Goal: Information Seeking & Learning: Check status

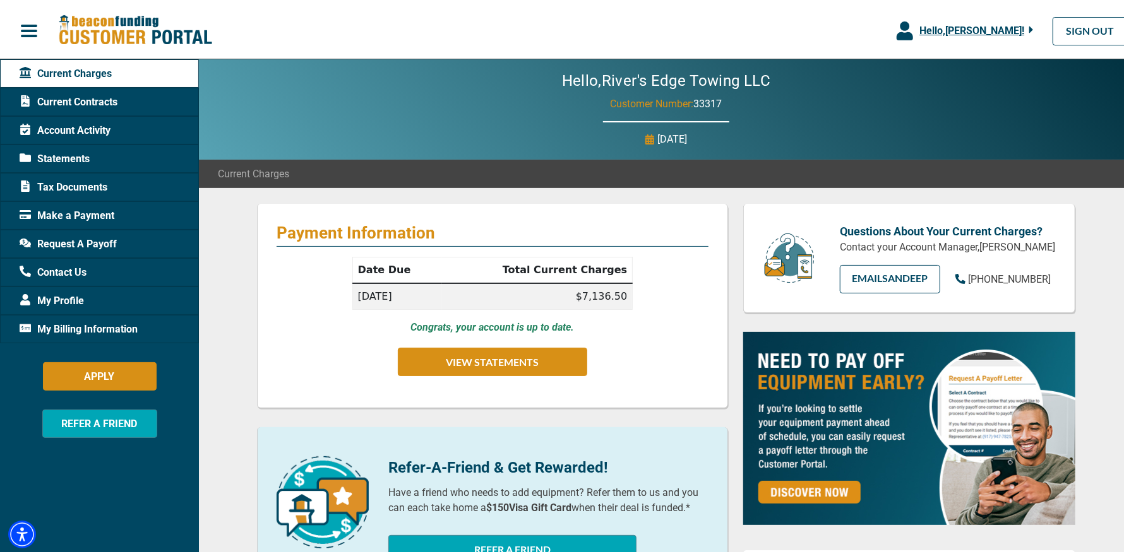
click at [74, 154] on span "Statements" at bounding box center [55, 156] width 70 height 15
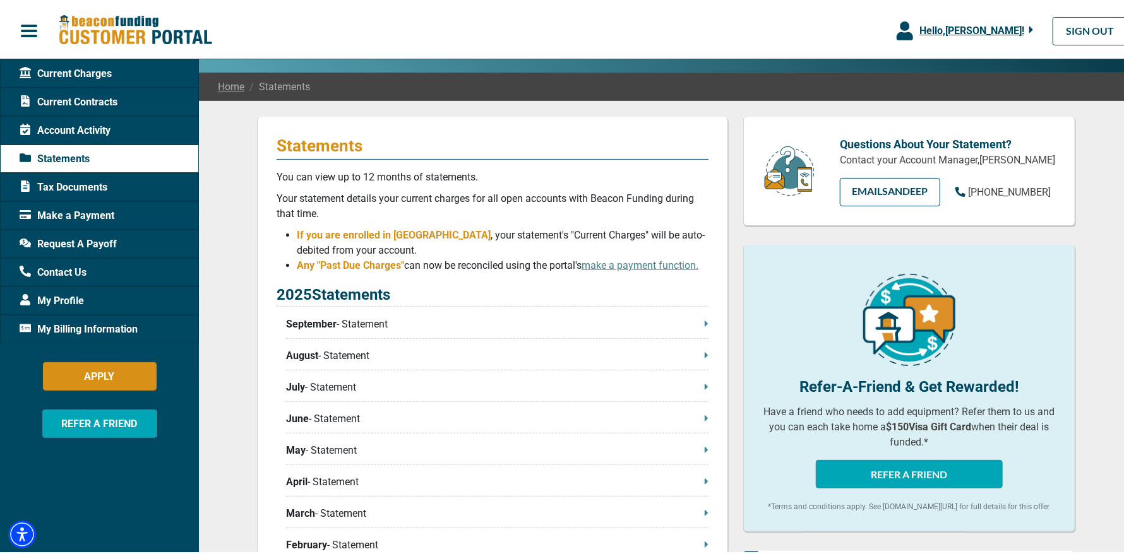
scroll to position [252, 0]
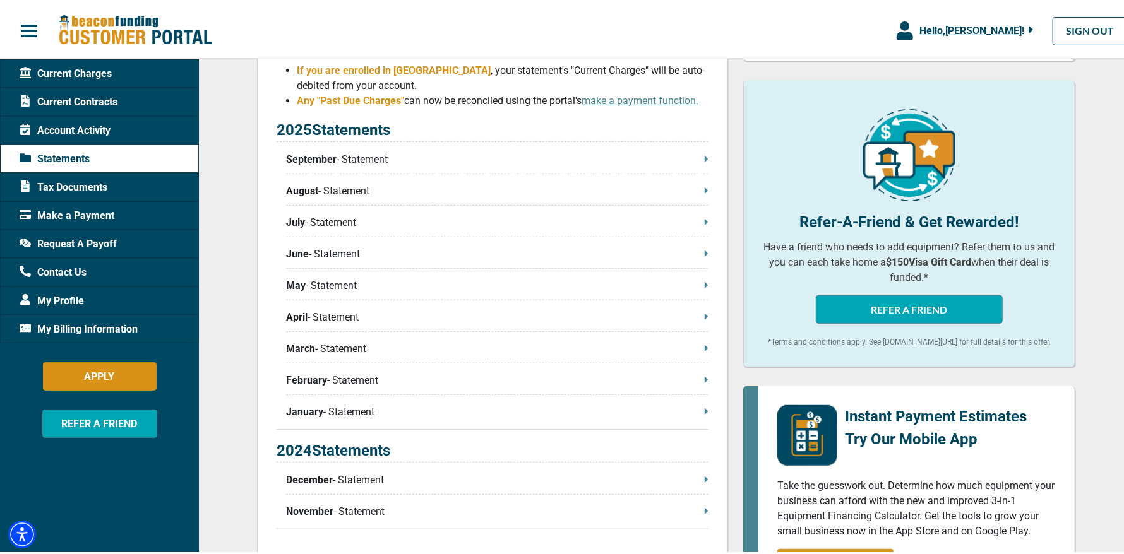
click at [391, 161] on p "September - Statement" at bounding box center [497, 157] width 422 height 15
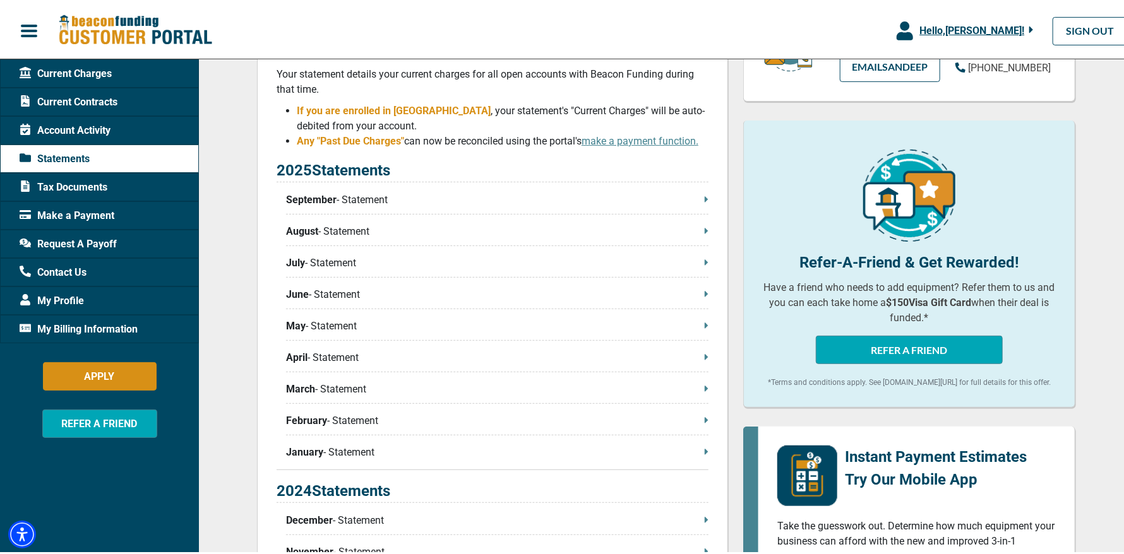
scroll to position [189, 0]
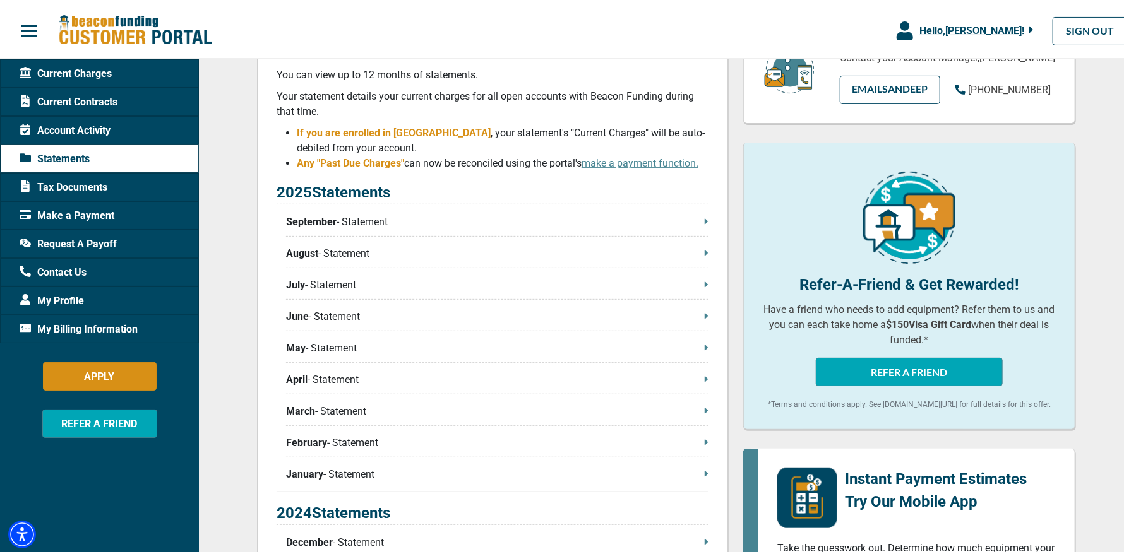
click at [93, 100] on span "Current Contracts" at bounding box center [69, 99] width 98 height 15
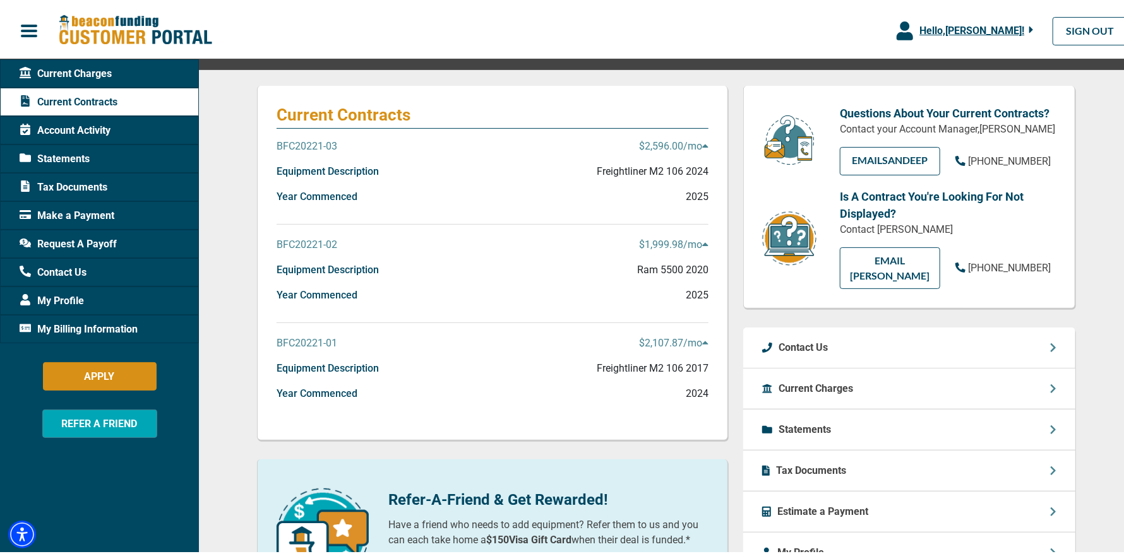
scroll to position [126, 0]
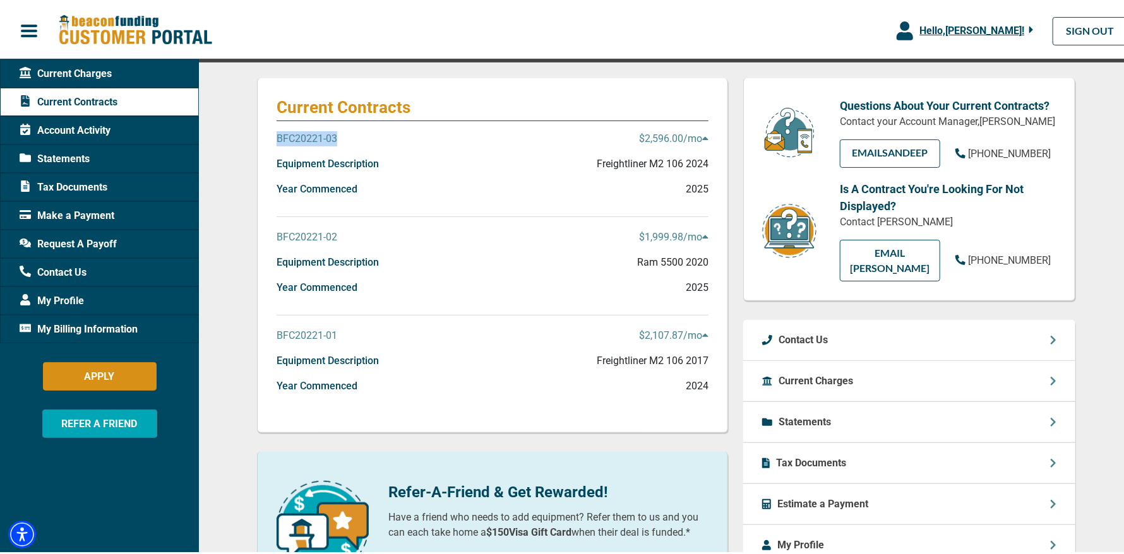
drag, startPoint x: 340, startPoint y: 137, endPoint x: 273, endPoint y: 135, distance: 66.3
click at [277, 135] on div "BFC20221-03 $2,596.00 /mo" at bounding box center [493, 141] width 432 height 25
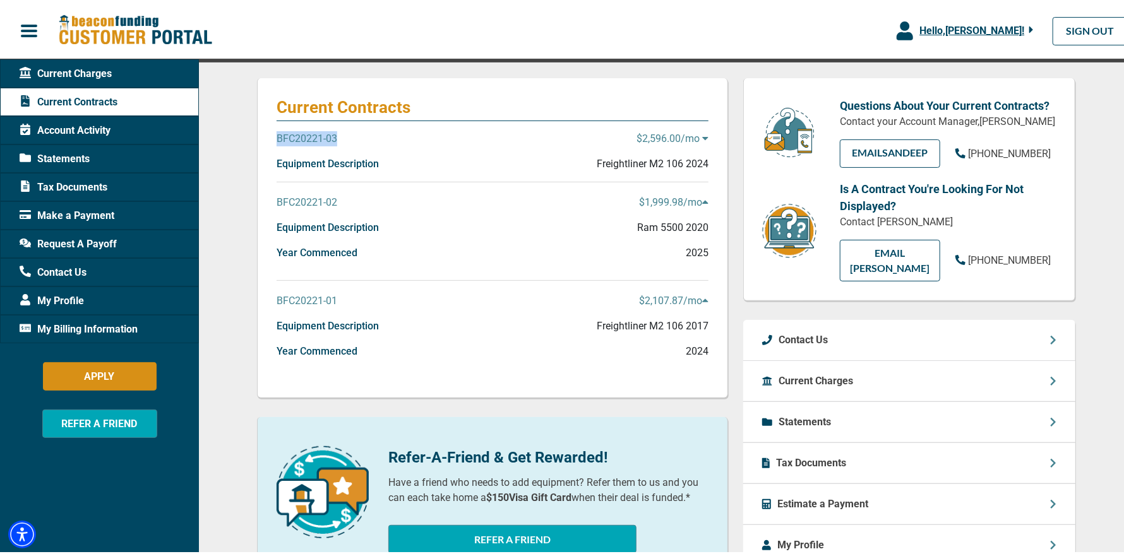
copy p "BFC20221-03"
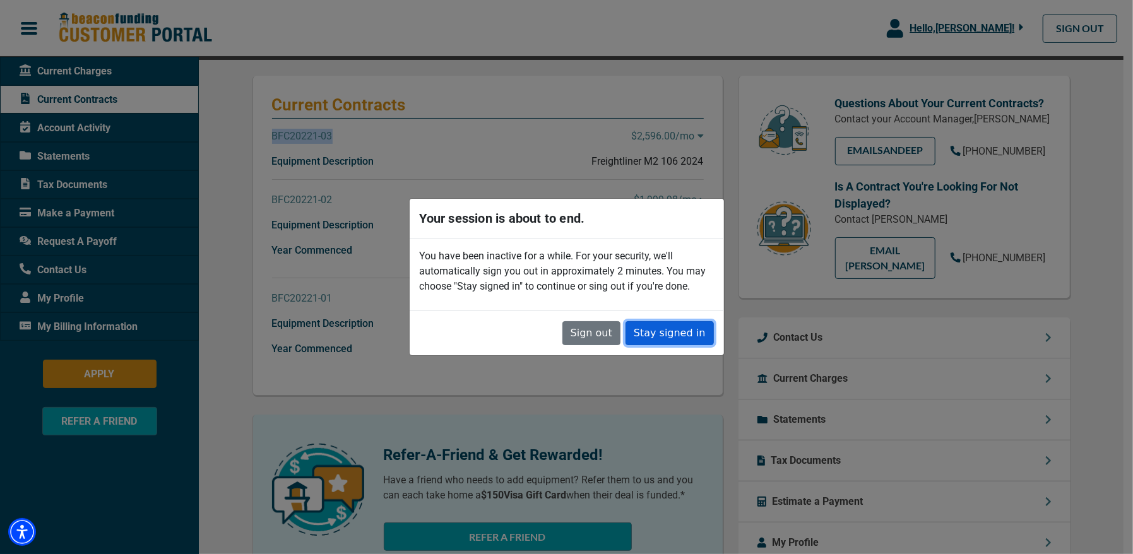
click at [676, 334] on button "Stay signed in" at bounding box center [670, 333] width 88 height 24
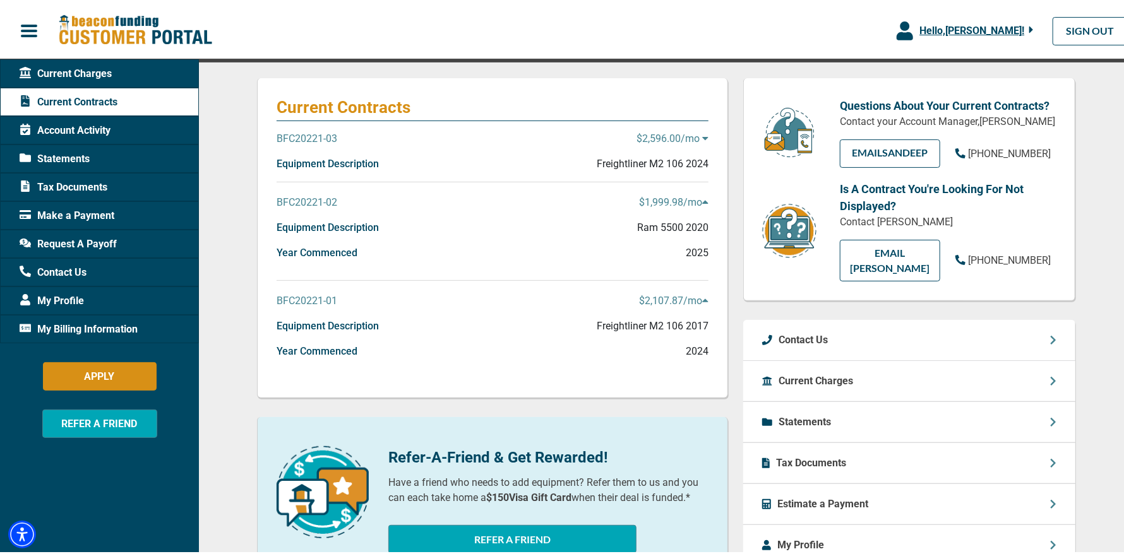
click at [83, 150] on span "Statements" at bounding box center [55, 156] width 70 height 15
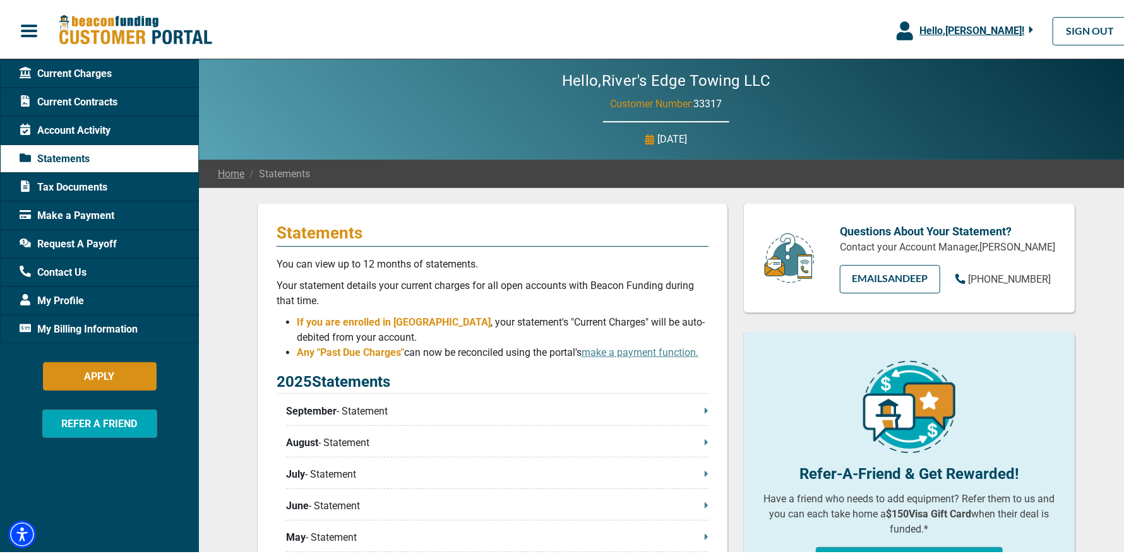
click at [75, 100] on span "Current Contracts" at bounding box center [69, 99] width 98 height 15
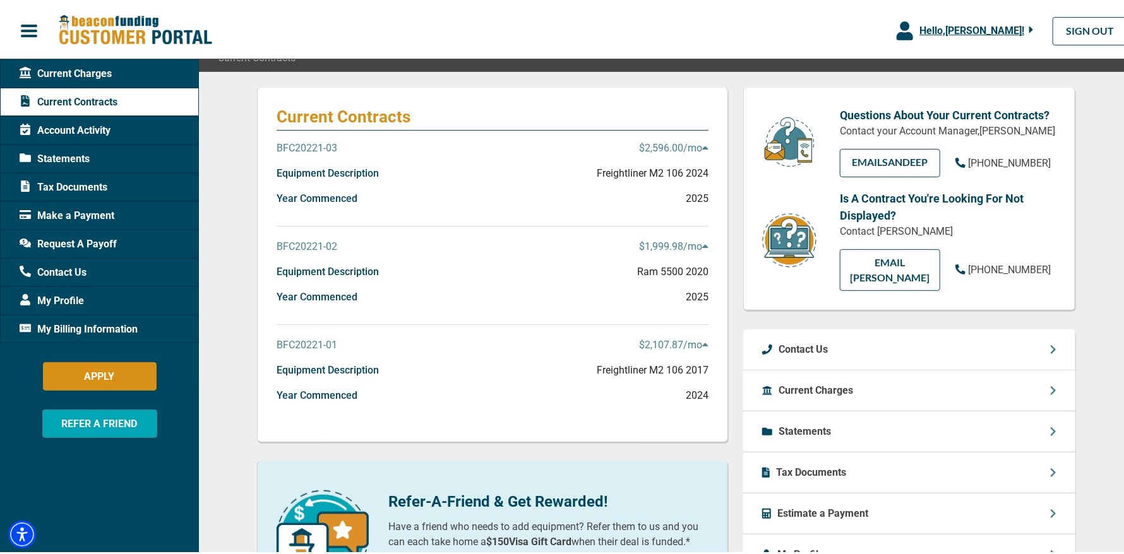
scroll to position [126, 0]
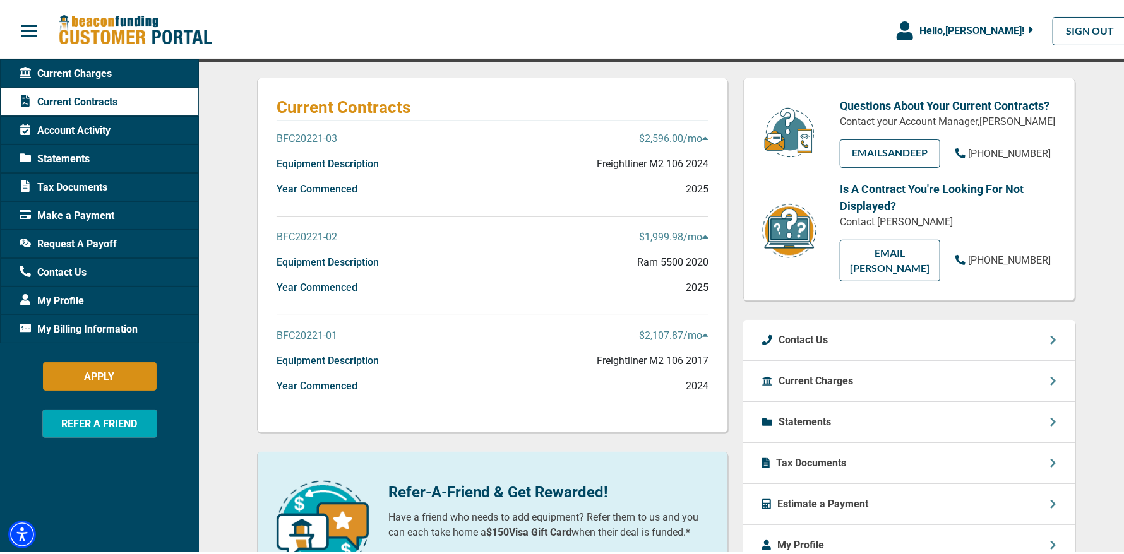
click at [306, 333] on p "BFC20221-01" at bounding box center [307, 333] width 61 height 15
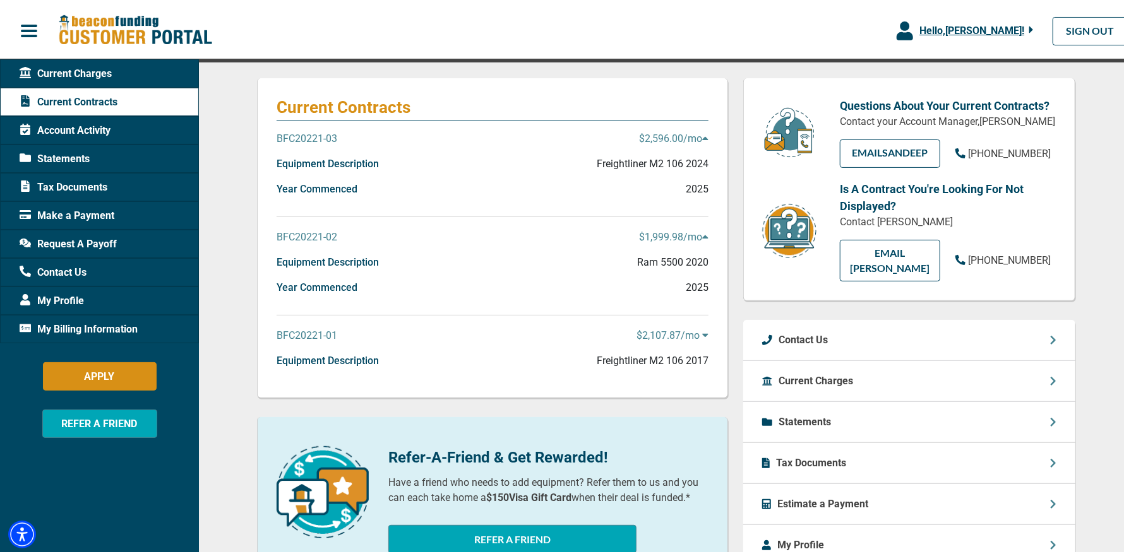
click at [306, 333] on p "BFC20221-01" at bounding box center [307, 333] width 61 height 15
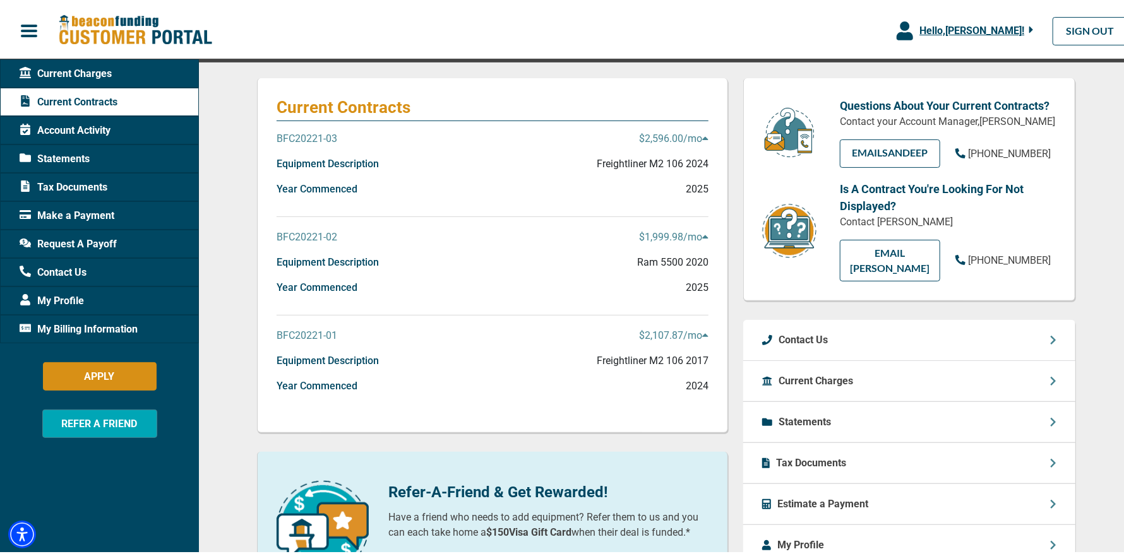
click at [80, 72] on span "Current Charges" at bounding box center [66, 71] width 92 height 15
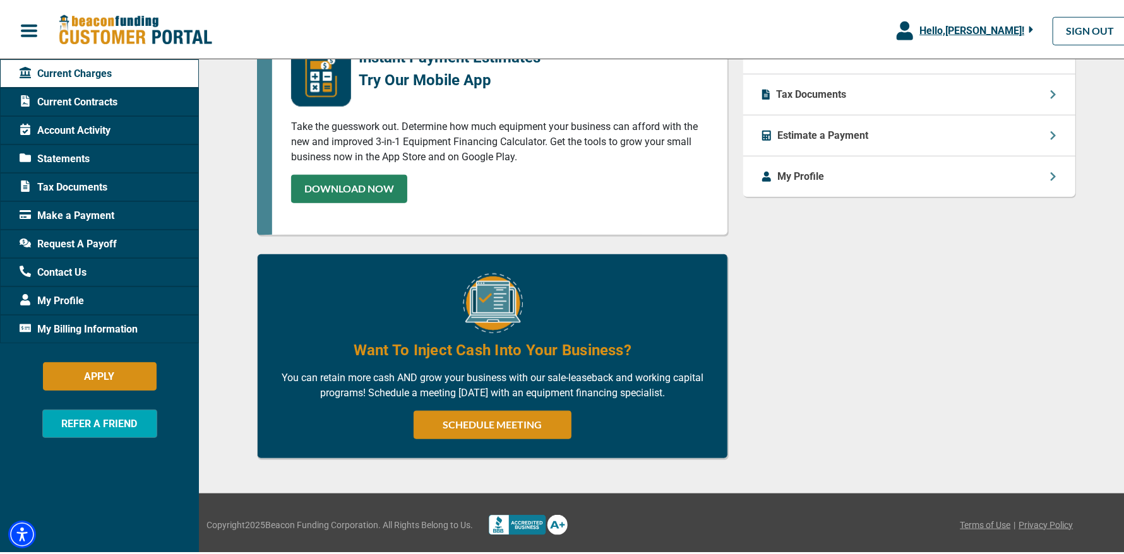
scroll to position [610, 0]
click at [90, 182] on span "Tax Documents" at bounding box center [64, 184] width 88 height 15
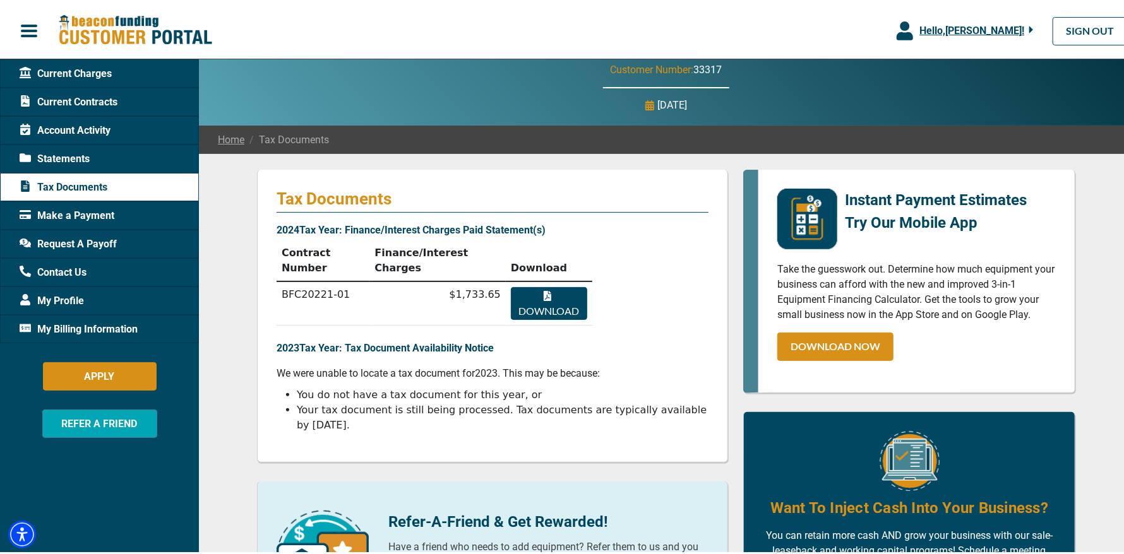
scroll to position [63, 0]
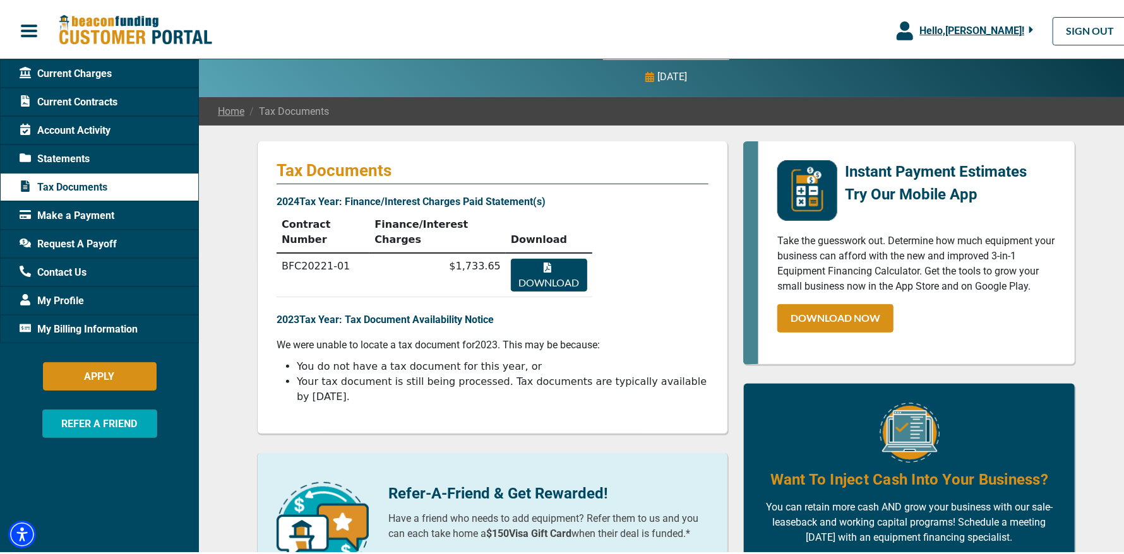
click at [532, 256] on button "Download" at bounding box center [549, 272] width 76 height 33
click at [73, 131] on span "Account Activity" at bounding box center [65, 128] width 91 height 15
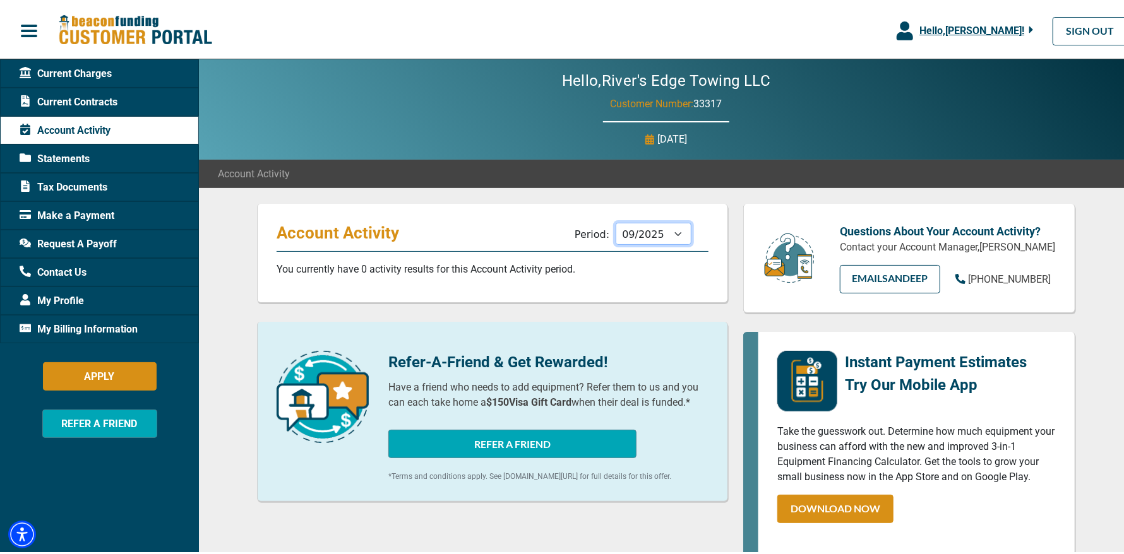
click at [645, 242] on select "10/2025 09/2025 08/2025 07/2025 06/2025 05/2025 04/2025 03/2025 02/2025 01/2025…" at bounding box center [654, 231] width 76 height 22
click at [616, 220] on select "10/2025 09/2025 08/2025 07/2025 06/2025 05/2025 04/2025 03/2025 02/2025 01/2025…" at bounding box center [654, 231] width 76 height 22
click at [632, 232] on select "10/2025 09/2025 08/2025 07/2025 06/2025 05/2025 04/2025 03/2025 02/2025 01/2025…" at bounding box center [654, 231] width 76 height 22
click at [616, 220] on select "10/2025 09/2025 08/2025 07/2025 06/2025 05/2025 04/2025 03/2025 02/2025 01/2025…" at bounding box center [654, 231] width 76 height 22
click at [631, 234] on select "10/2025 09/2025 08/2025 07/2025 06/2025 05/2025 04/2025 03/2025 02/2025 01/2025…" at bounding box center [654, 231] width 76 height 22
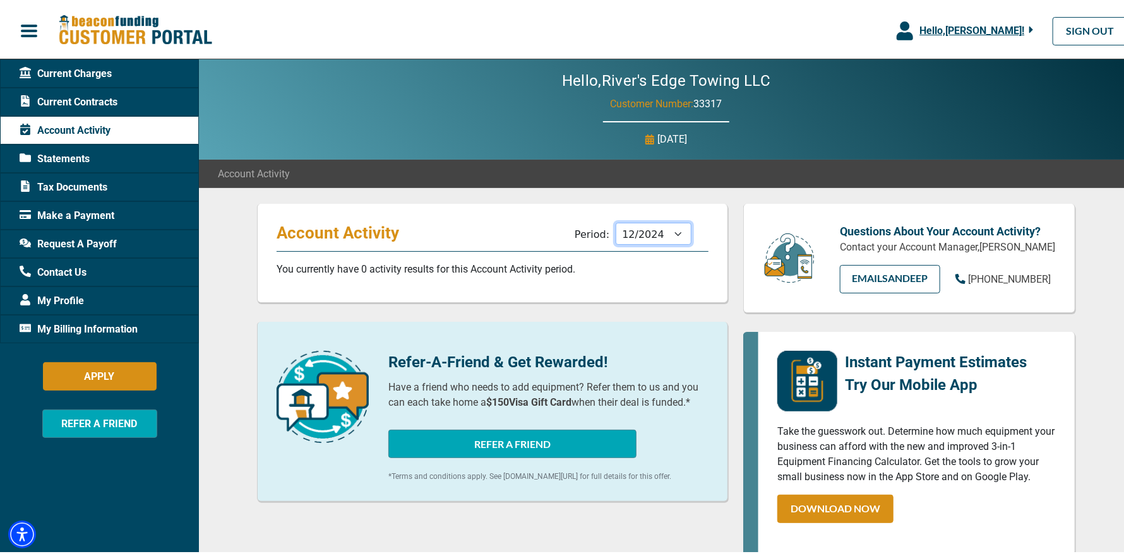
click at [616, 220] on select "10/2025 09/2025 08/2025 07/2025 06/2025 05/2025 04/2025 03/2025 02/2025 01/2025…" at bounding box center [654, 231] width 76 height 22
click at [621, 236] on select "10/2025 09/2025 08/2025 07/2025 06/2025 05/2025 04/2025 03/2025 02/2025 01/2025…" at bounding box center [654, 231] width 76 height 22
select select "01/2025"
click at [616, 220] on select "10/2025 09/2025 08/2025 07/2025 06/2025 05/2025 04/2025 03/2025 02/2025 01/2025…" at bounding box center [654, 231] width 76 height 22
click at [76, 102] on span "Current Contracts" at bounding box center [69, 99] width 98 height 15
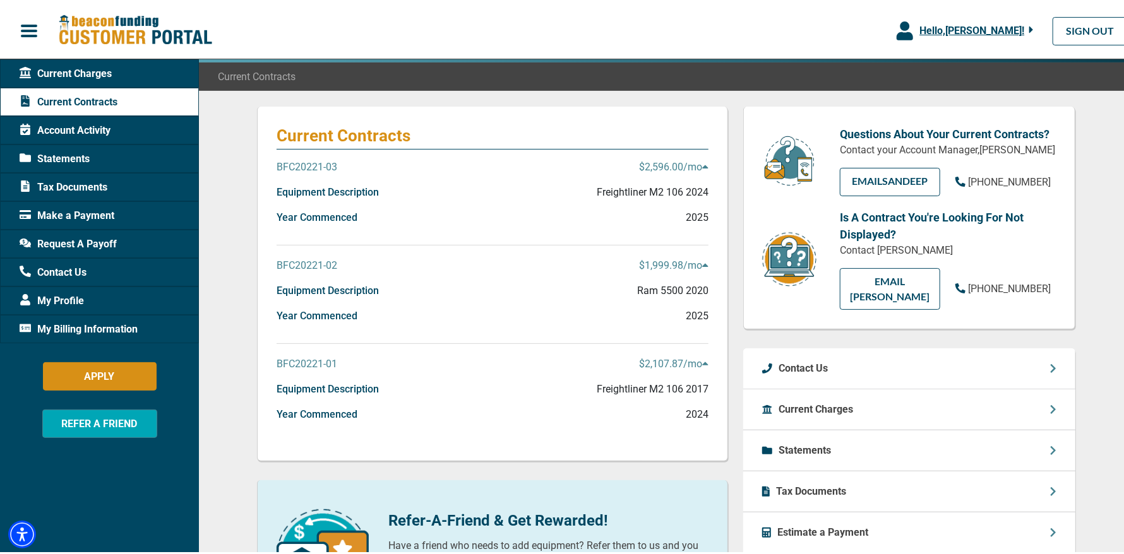
scroll to position [189, 0]
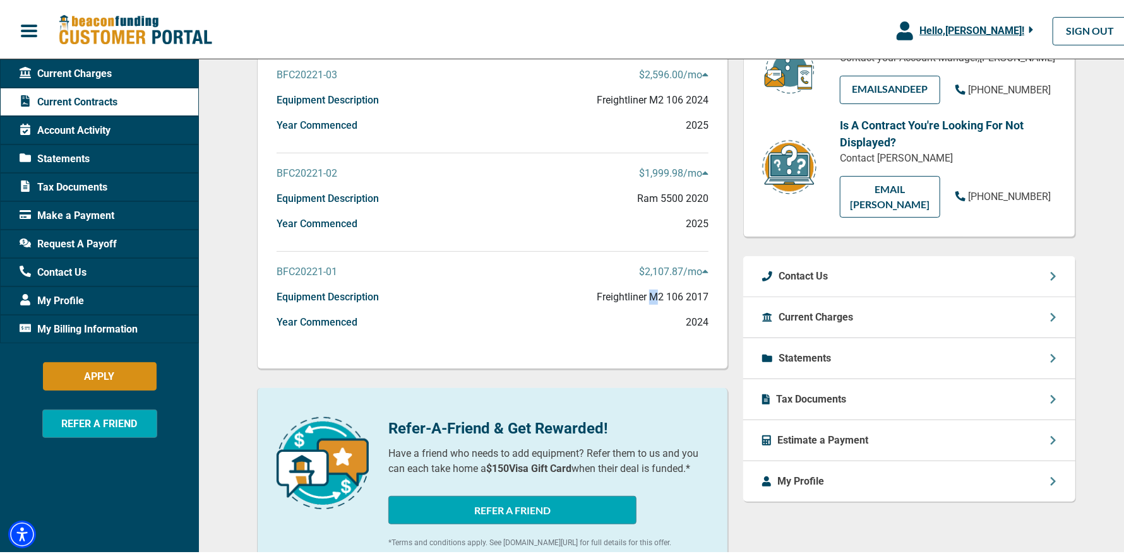
click at [649, 289] on p "Freightliner M2 106 2017" at bounding box center [653, 294] width 112 height 15
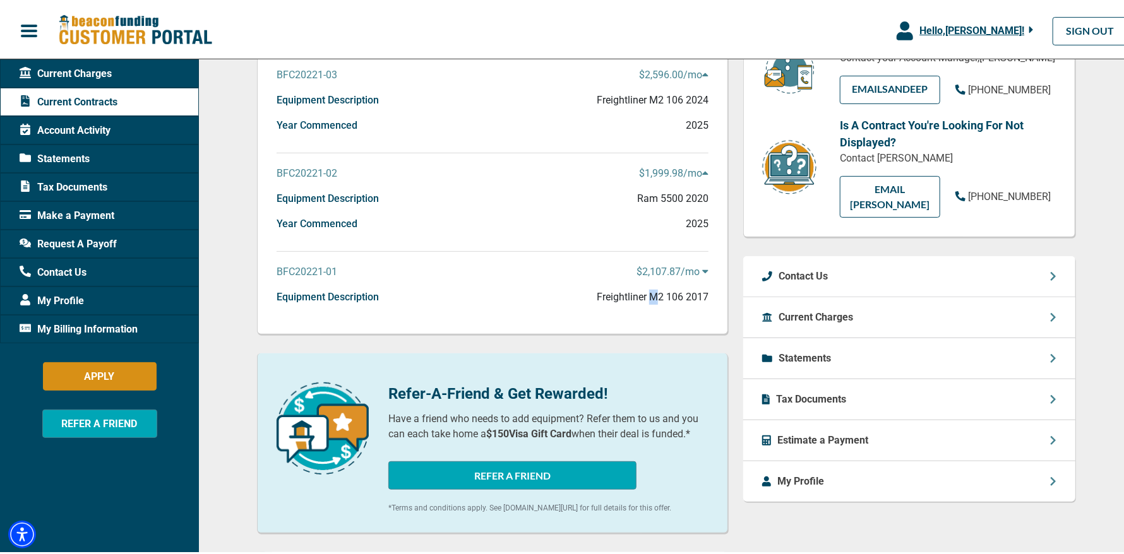
click at [649, 289] on p "Freightliner M2 106 2017" at bounding box center [653, 294] width 112 height 15
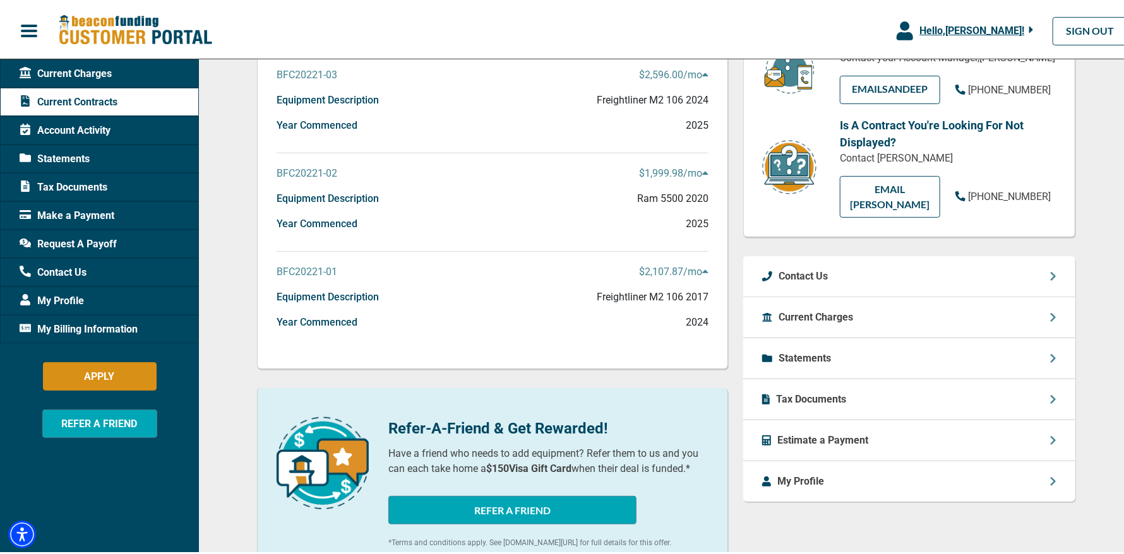
click at [308, 270] on p "BFC20221-01" at bounding box center [307, 269] width 61 height 15
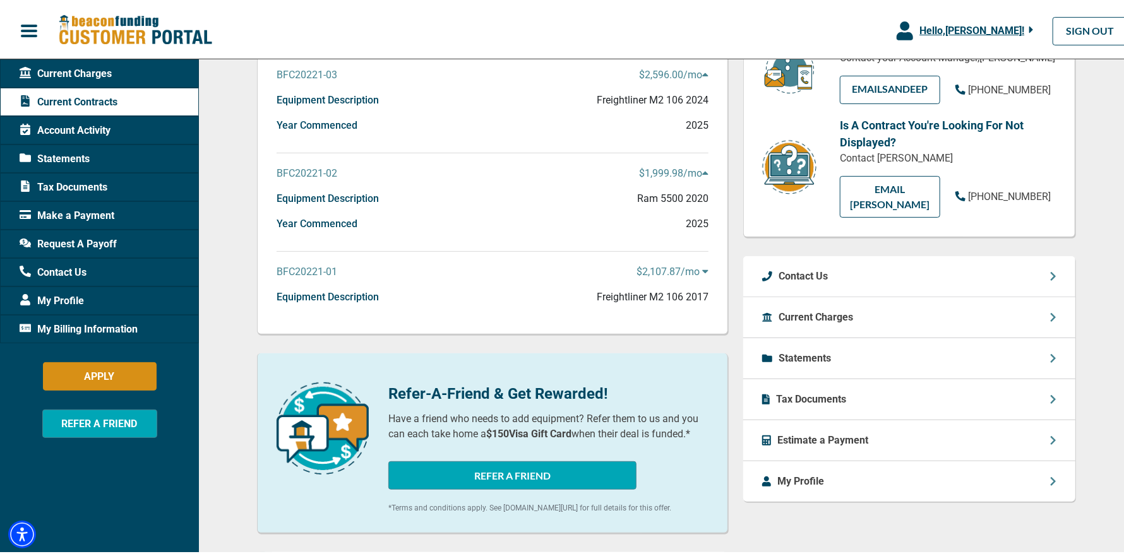
click at [308, 270] on p "BFC20221-01" at bounding box center [307, 269] width 61 height 15
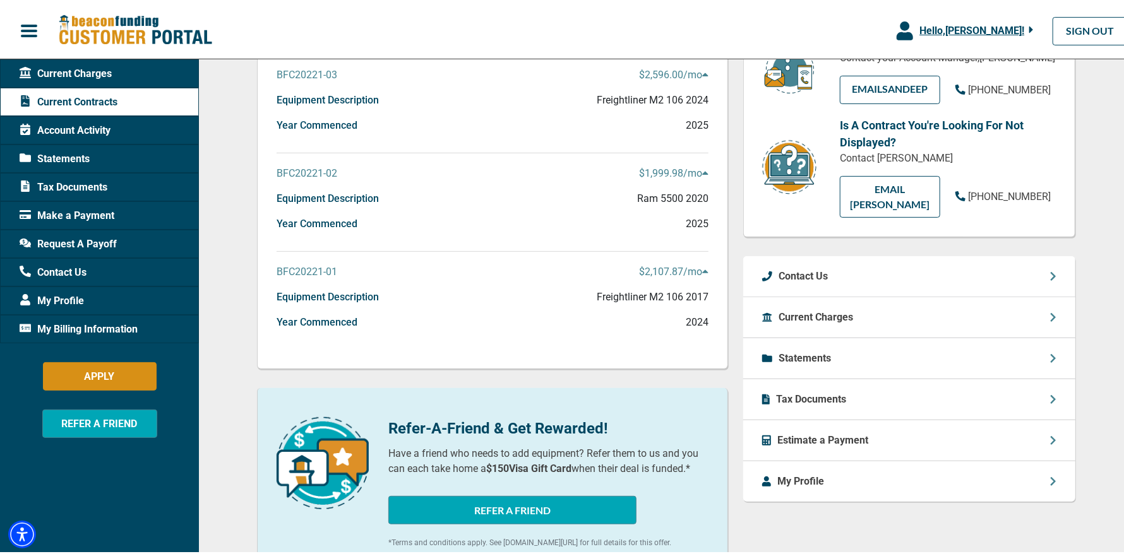
click at [308, 270] on p "BFC20221-01" at bounding box center [307, 269] width 61 height 15
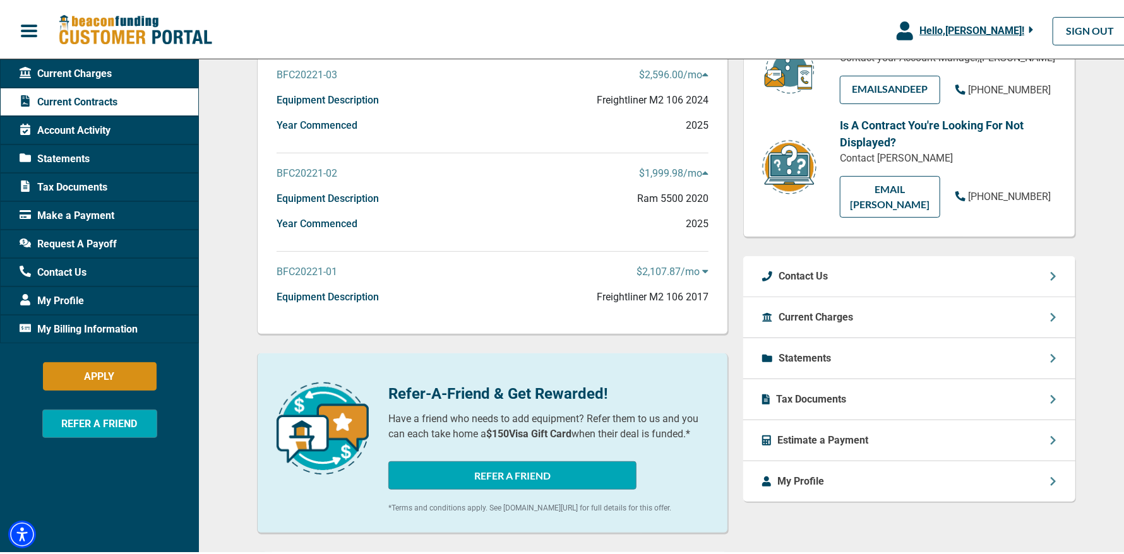
click at [308, 270] on p "BFC20221-01" at bounding box center [307, 269] width 61 height 15
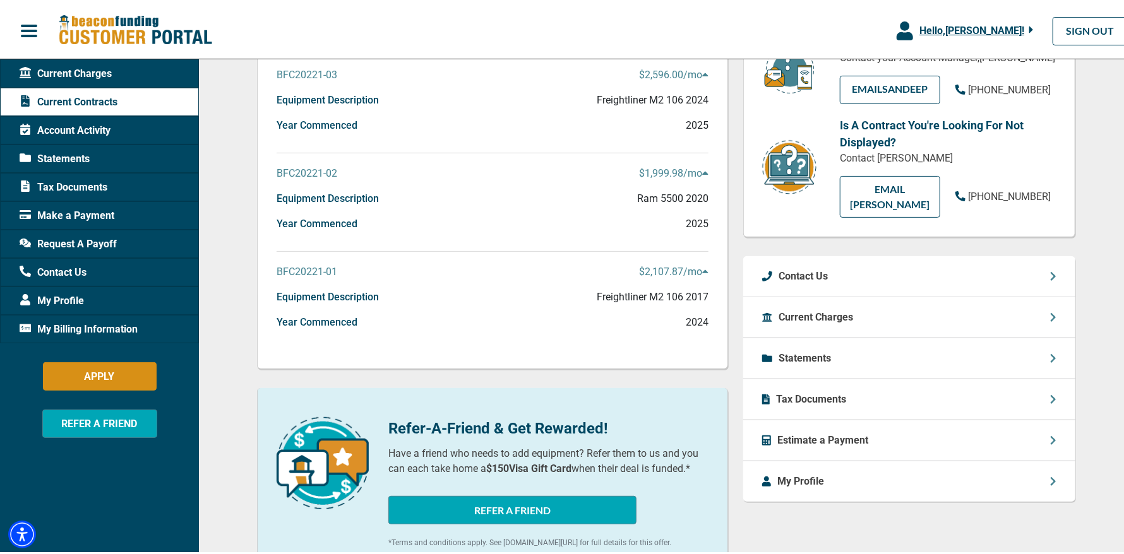
click at [308, 270] on p "BFC20221-01" at bounding box center [307, 269] width 61 height 15
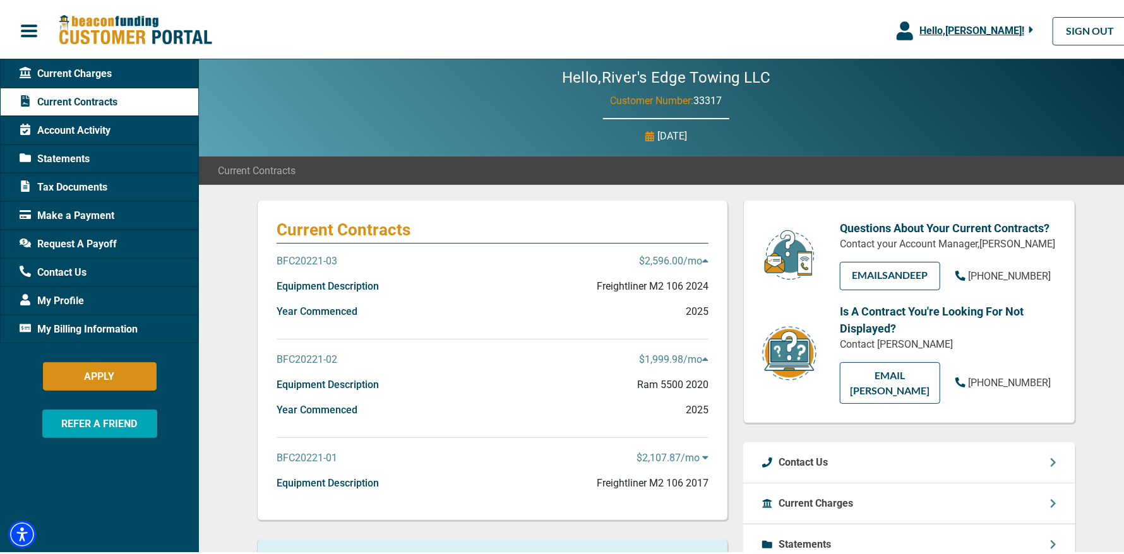
scroll to position [0, 0]
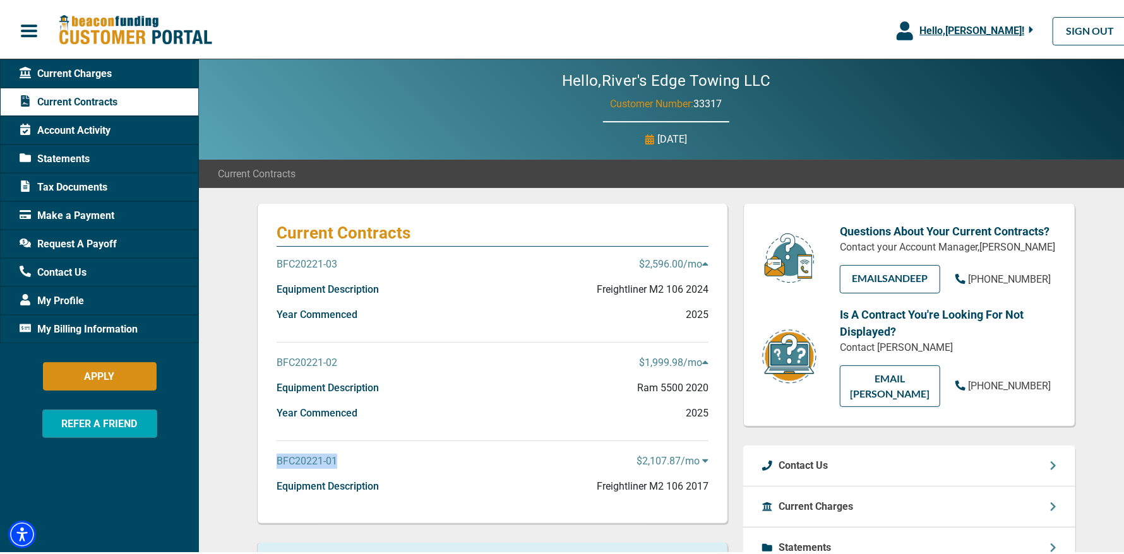
drag, startPoint x: 345, startPoint y: 462, endPoint x: 271, endPoint y: 456, distance: 74.7
click at [277, 458] on div "BFC20221-01 $2,107.87 /mo" at bounding box center [493, 463] width 432 height 25
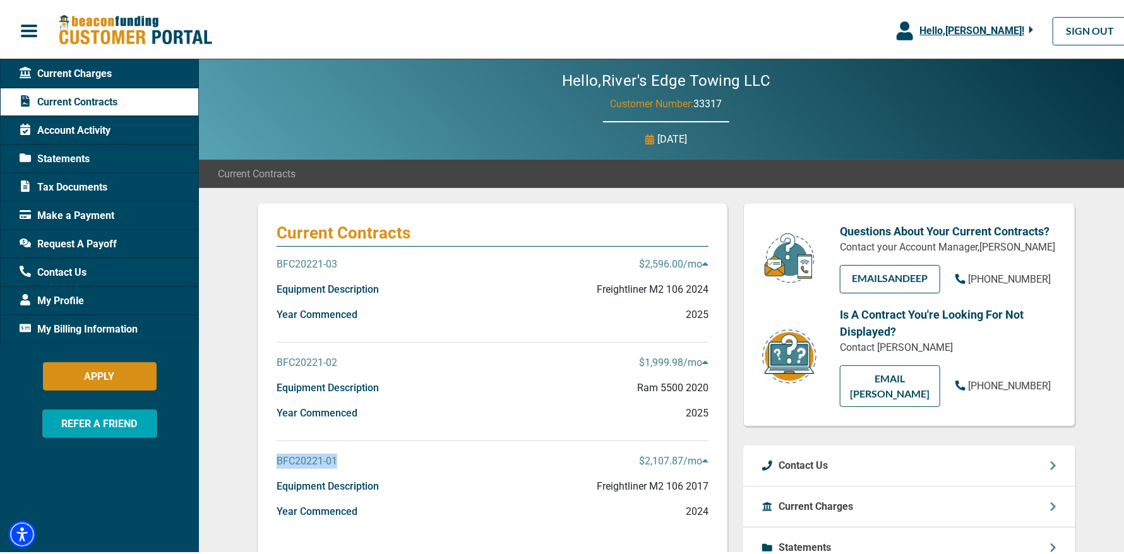
copy p "BFC20221-01"
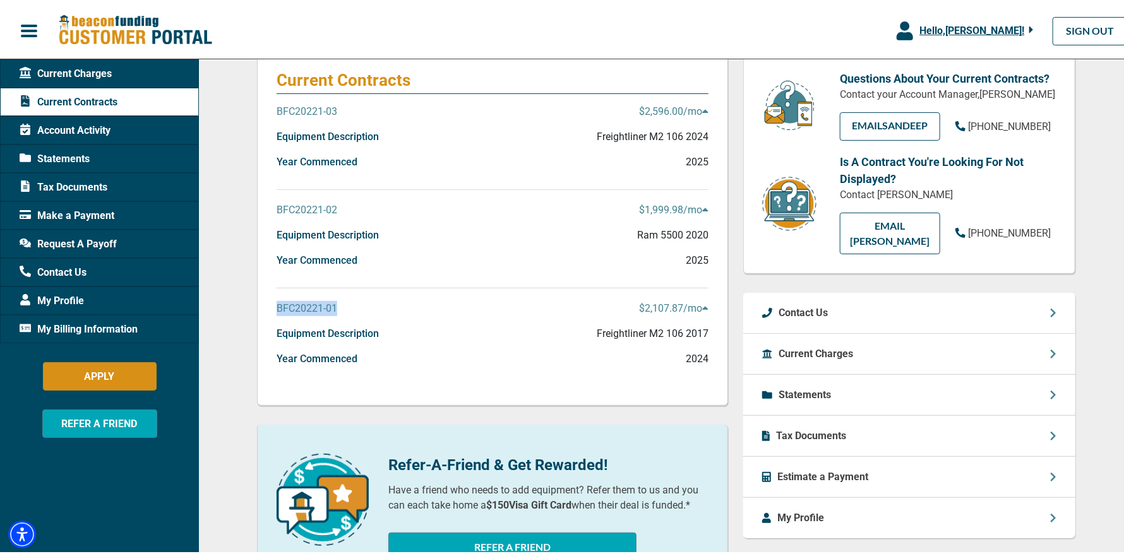
scroll to position [189, 0]
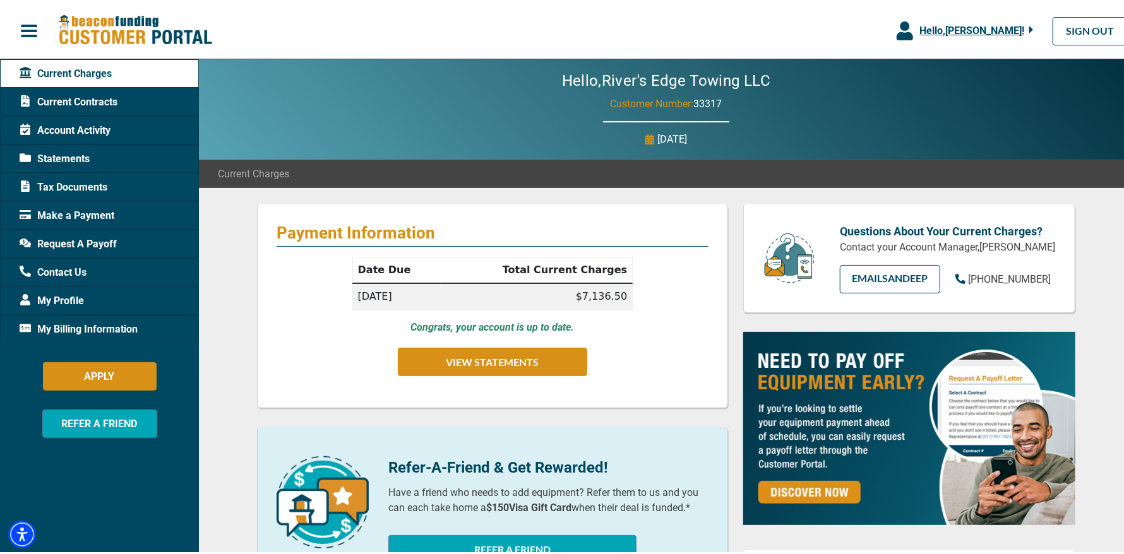
click at [82, 93] on span "Current Contracts" at bounding box center [69, 99] width 98 height 15
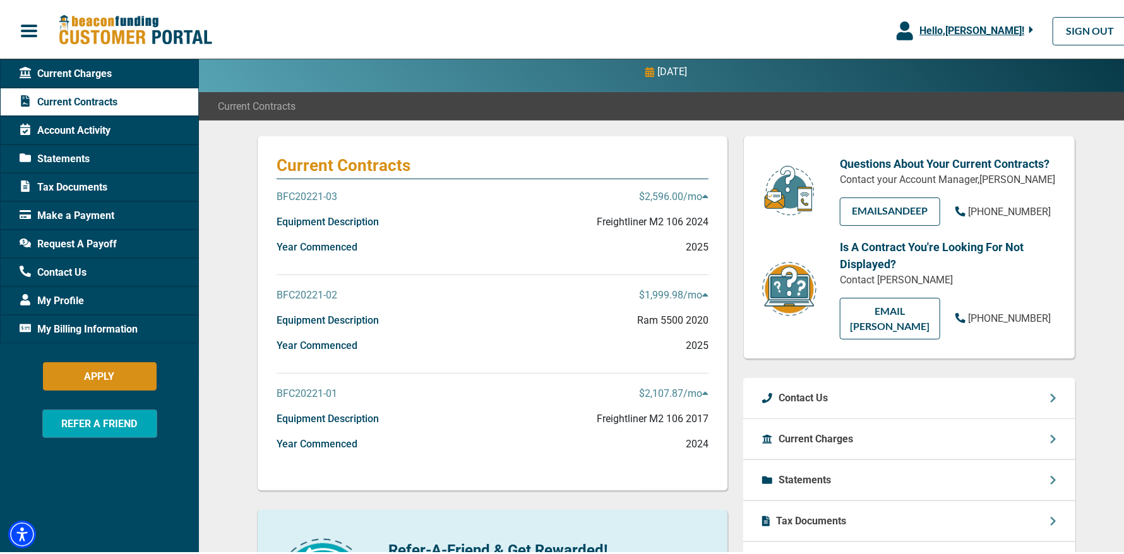
scroll to position [126, 0]
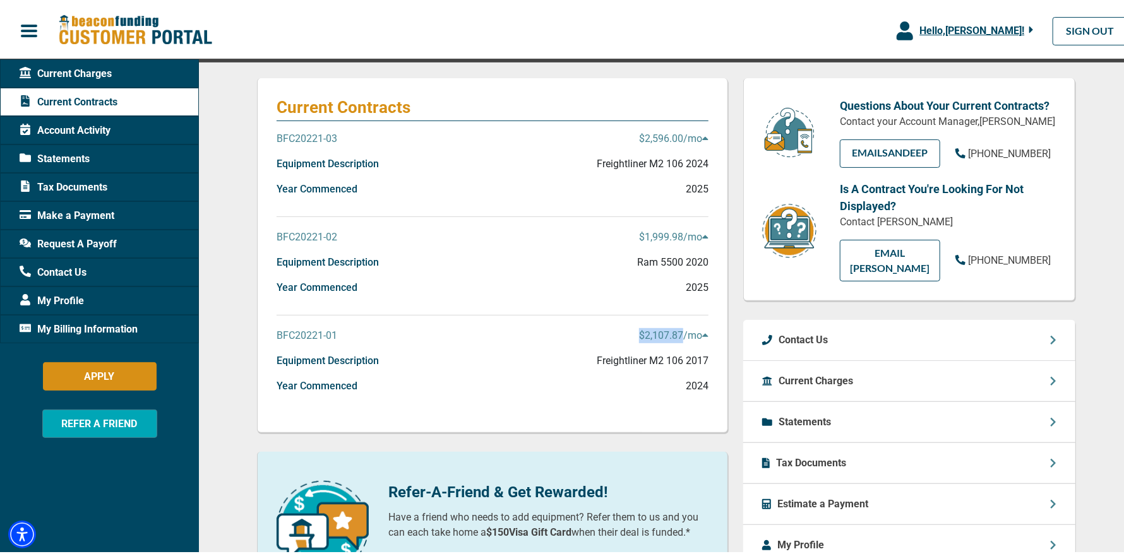
drag, startPoint x: 625, startPoint y: 332, endPoint x: 676, endPoint y: 337, distance: 51.3
click at [676, 337] on div "BFC20221-01 $2,107.87 /mo" at bounding box center [493, 338] width 432 height 25
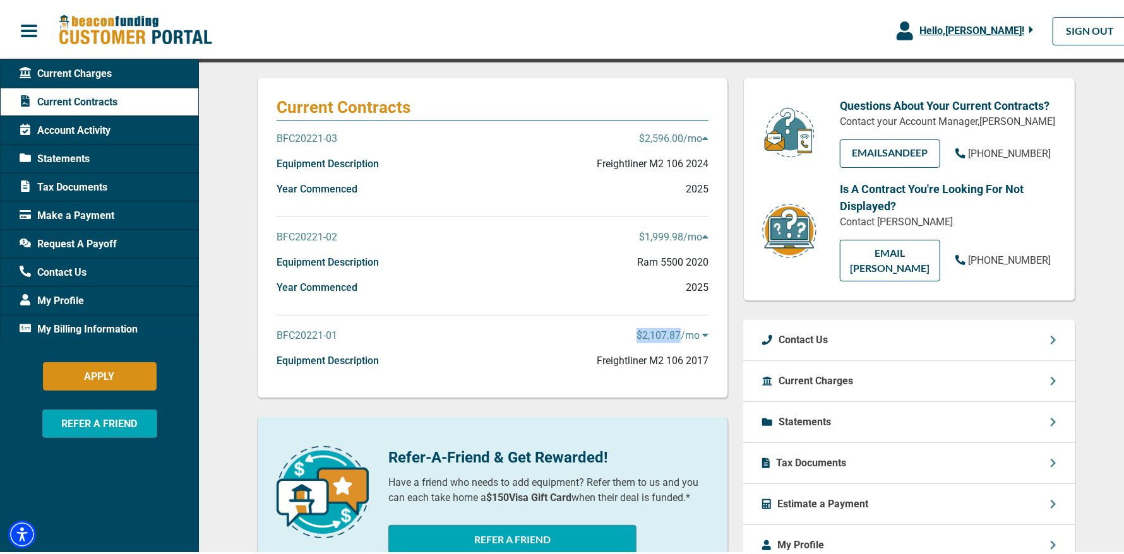
copy p "$2,107.87"
drag, startPoint x: 270, startPoint y: 333, endPoint x: 337, endPoint y: 345, distance: 67.5
click at [337, 345] on div "Current Contracts BFC20221-03 $2,596.00 /mo Equipment Description Freightliner …" at bounding box center [492, 236] width 471 height 320
copy p "BFC20221-01"
